Goal: Use online tool/utility: Use online tool/utility

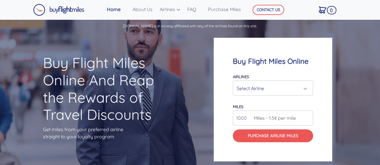
click at [252, 93] on div "Select Airline" at bounding box center [271, 87] width 69 height 11
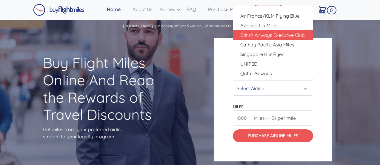
scroll to position [7, 0]
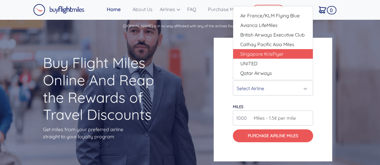
click at [261, 53] on span "Singapore KrisFlyer" at bounding box center [262, 53] width 43 height 7
select select "Singapore KrisFlyer"
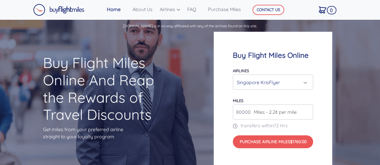
click at [299, 110] on input "80000" at bounding box center [273, 111] width 80 height 15
click at [307, 111] on input "81000" at bounding box center [273, 111] width 80 height 15
type input "82000"
click at [307, 111] on input "82000" at bounding box center [273, 111] width 80 height 15
type input "27000"
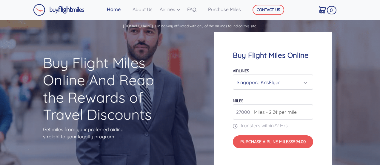
click at [320, 122] on div "Buy Flight Miles Online Airlines Air Canada Aeroplan Air France/KLM Flying Blue…" at bounding box center [273, 99] width 119 height 135
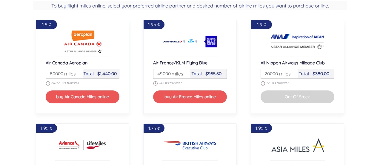
scroll to position [438, 0]
